Goal: Task Accomplishment & Management: Manage account settings

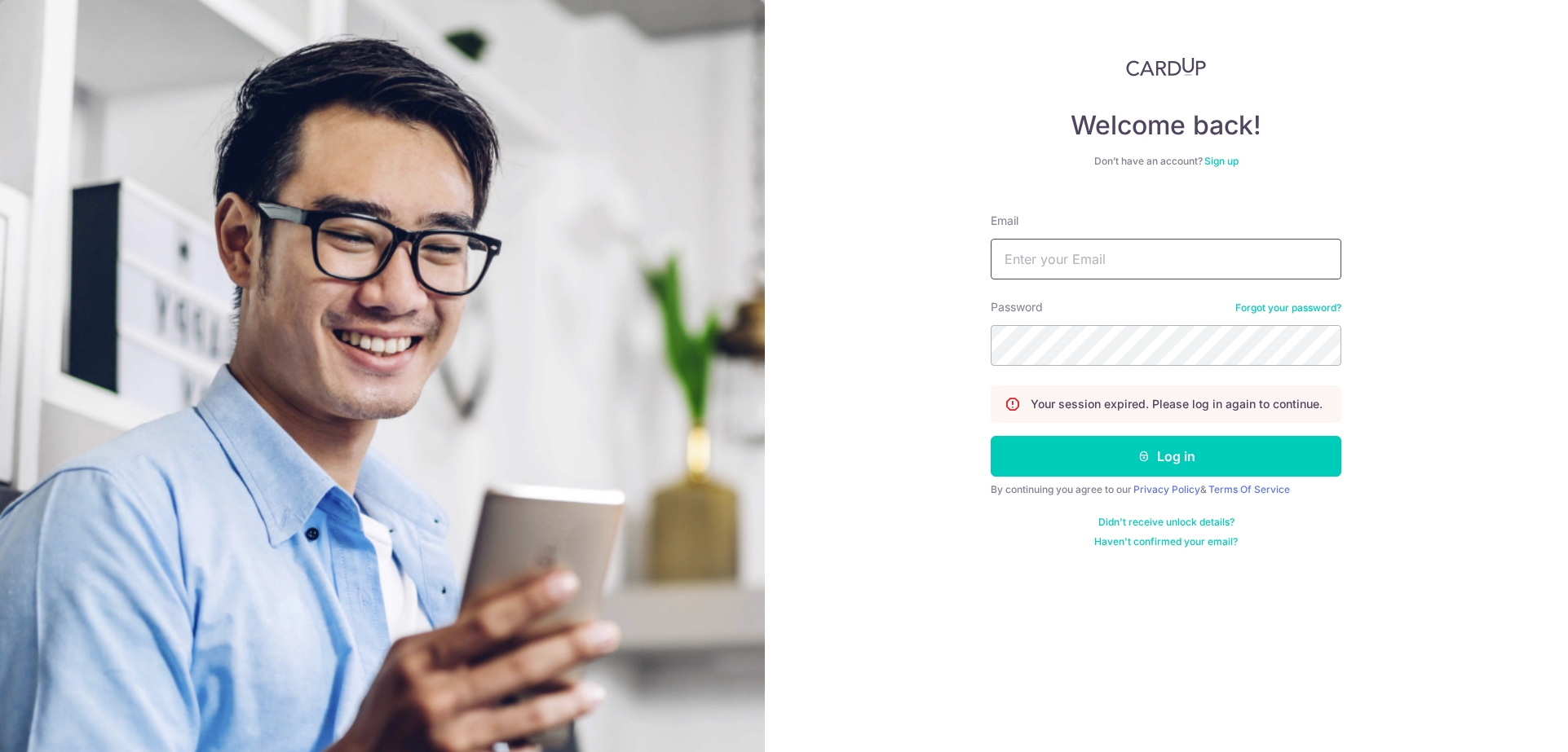
click at [1121, 254] on input "Email" at bounding box center [1165, 259] width 350 height 41
click at [1090, 255] on input "celestetankq2@gmail.com" at bounding box center [1165, 259] width 350 height 41
type input "[EMAIL_ADDRESS][DOMAIN_NAME]"
click at [1070, 475] on button "Log in" at bounding box center [1165, 456] width 350 height 41
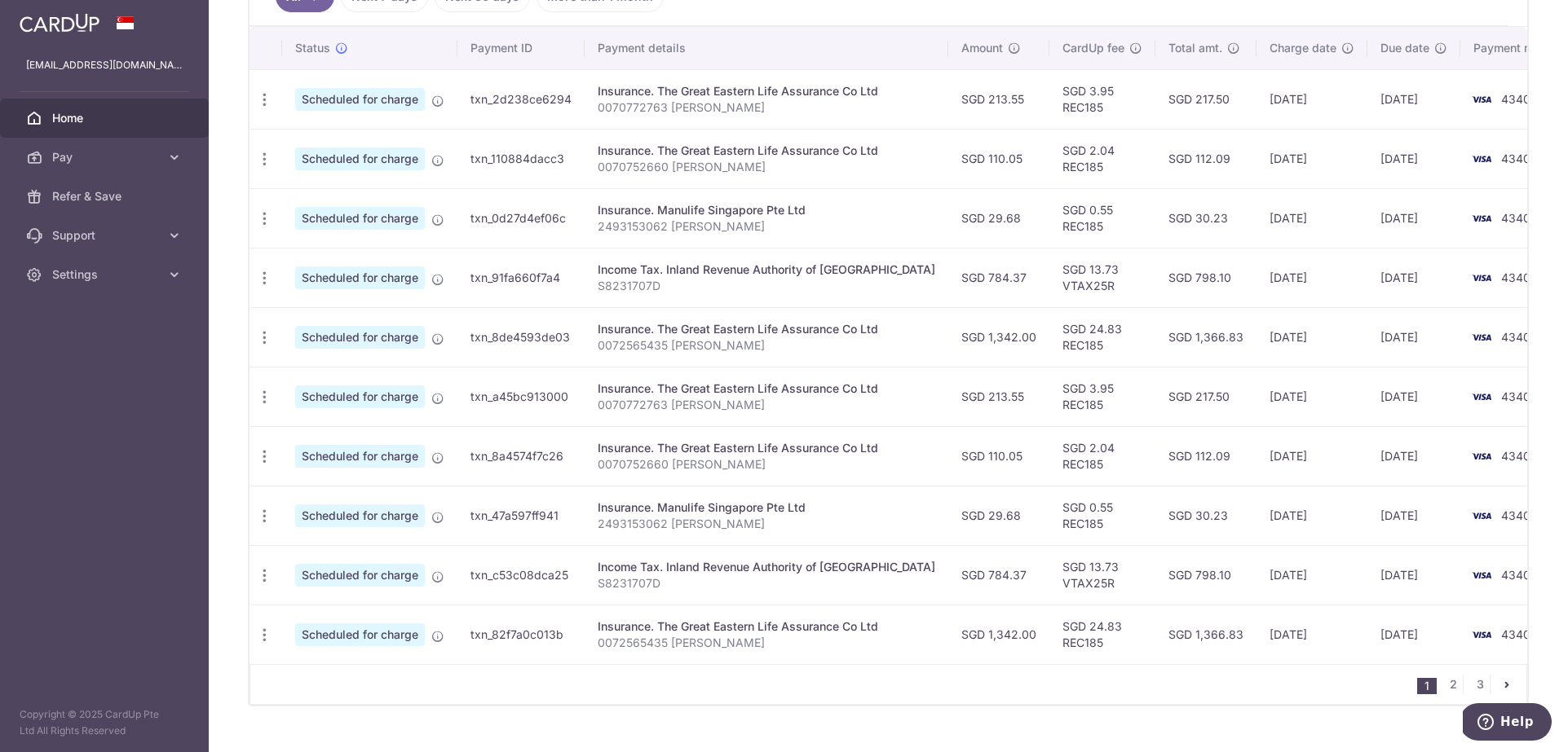
scroll to position [480, 0]
